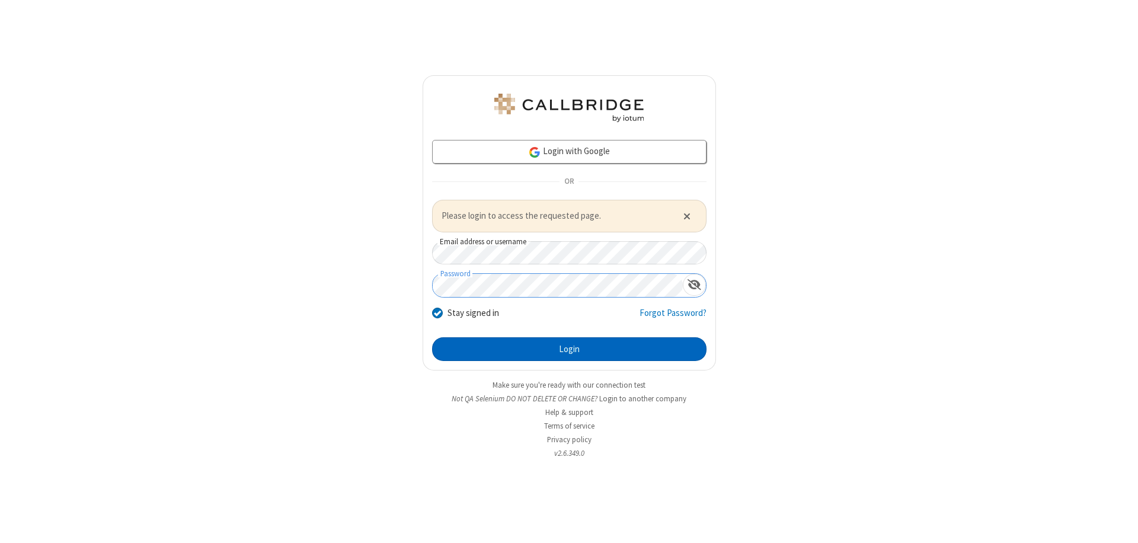
click at [569, 349] on button "Login" at bounding box center [569, 349] width 275 height 24
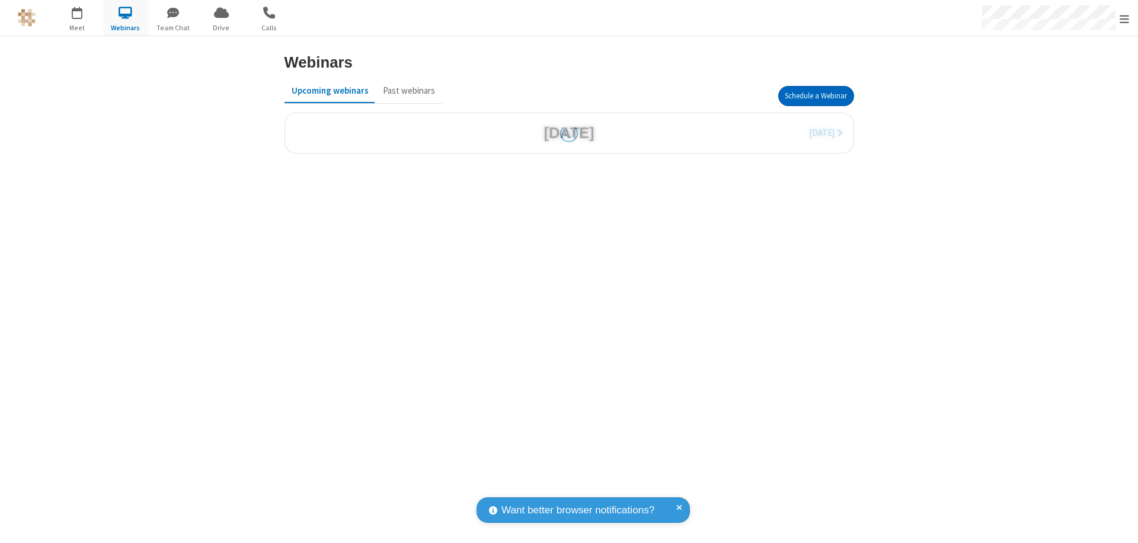
click at [816, 96] on button "Schedule a Webinar" at bounding box center [816, 96] width 76 height 20
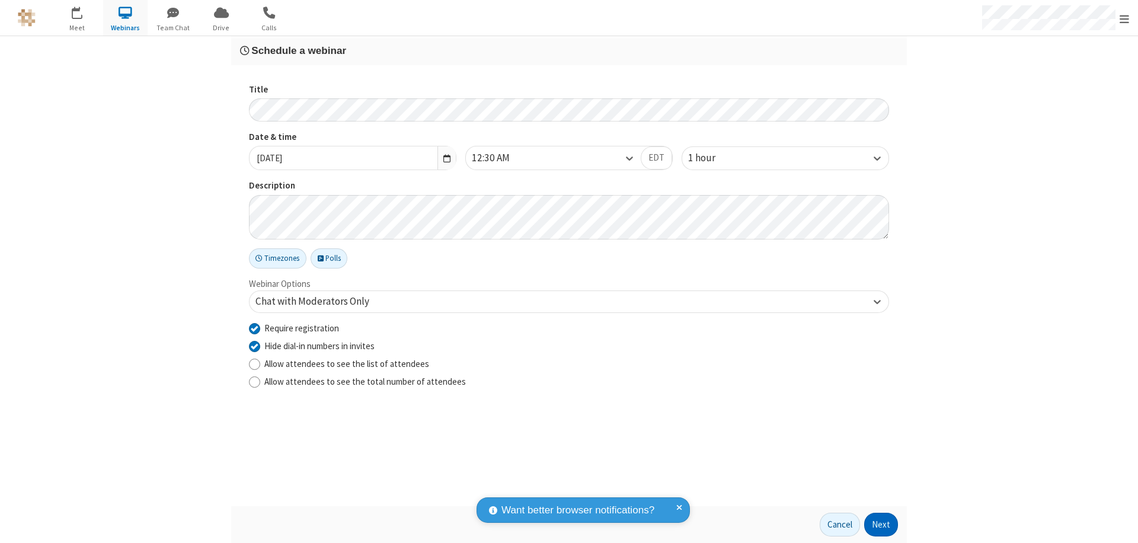
click at [882, 525] on button "Next" at bounding box center [881, 525] width 34 height 24
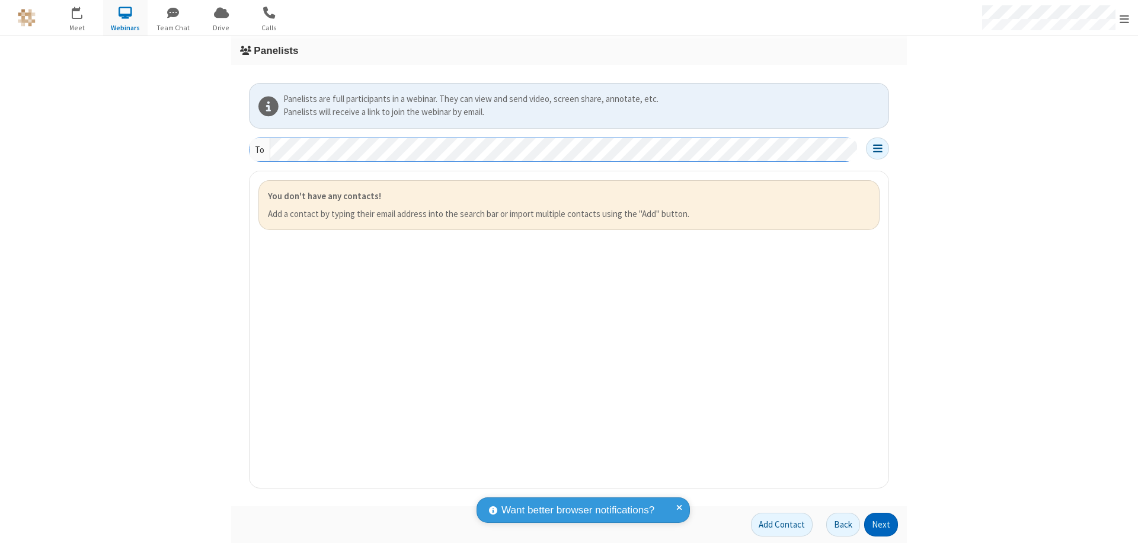
click at [882, 525] on button "Next" at bounding box center [881, 525] width 34 height 24
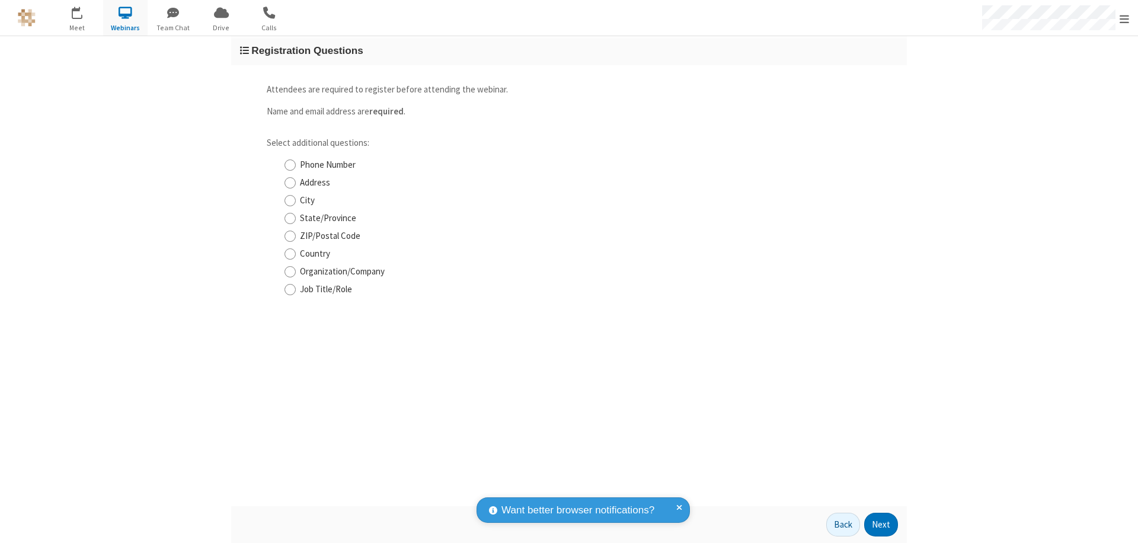
click at [290, 165] on input "Phone Number" at bounding box center [290, 165] width 11 height 12
checkbox input "true"
click at [882, 525] on button "Next" at bounding box center [881, 525] width 34 height 24
